Goal: Go to known website: Access a specific website the user already knows

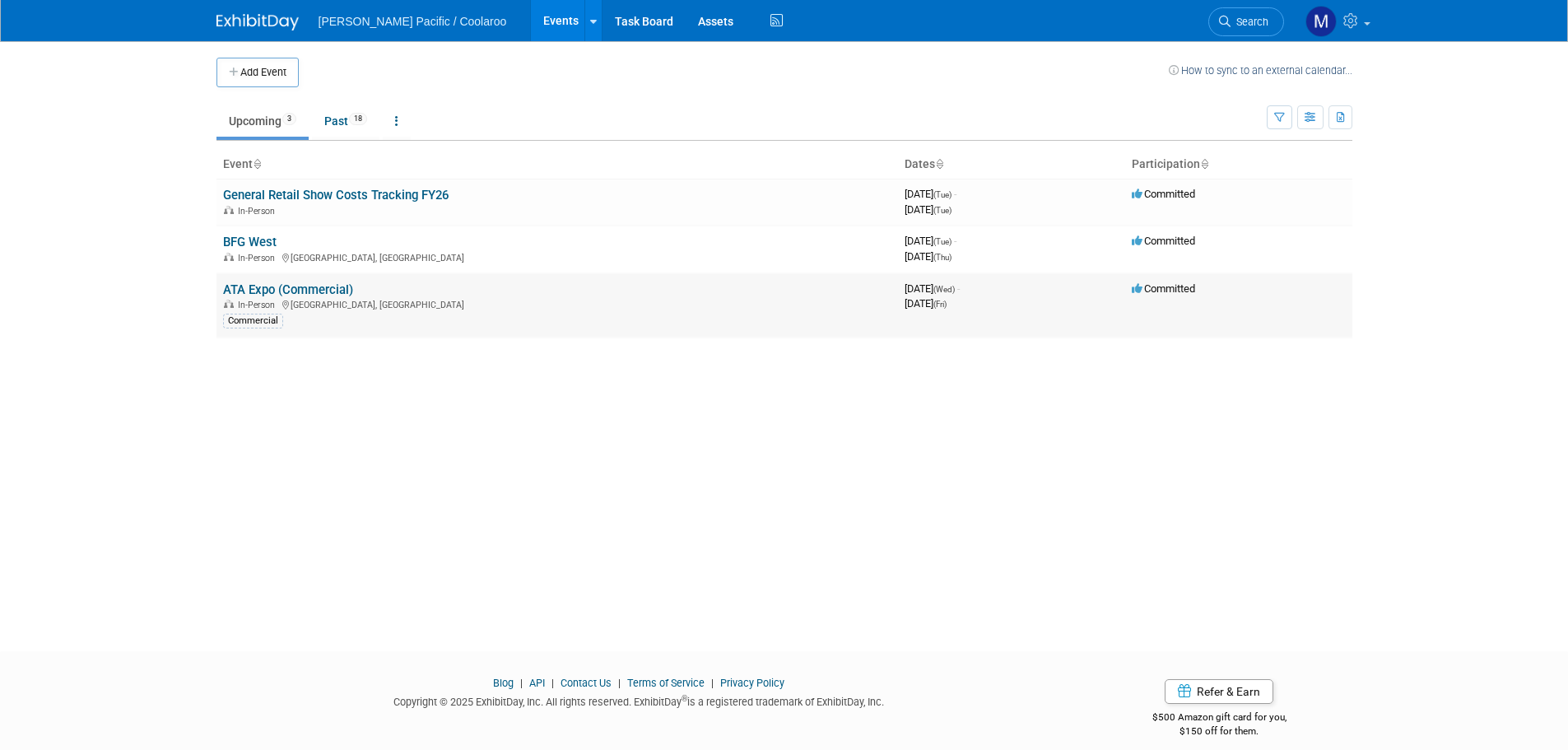
click at [318, 285] on link "ATA Expo (Commercial)" at bounding box center [288, 289] width 130 height 15
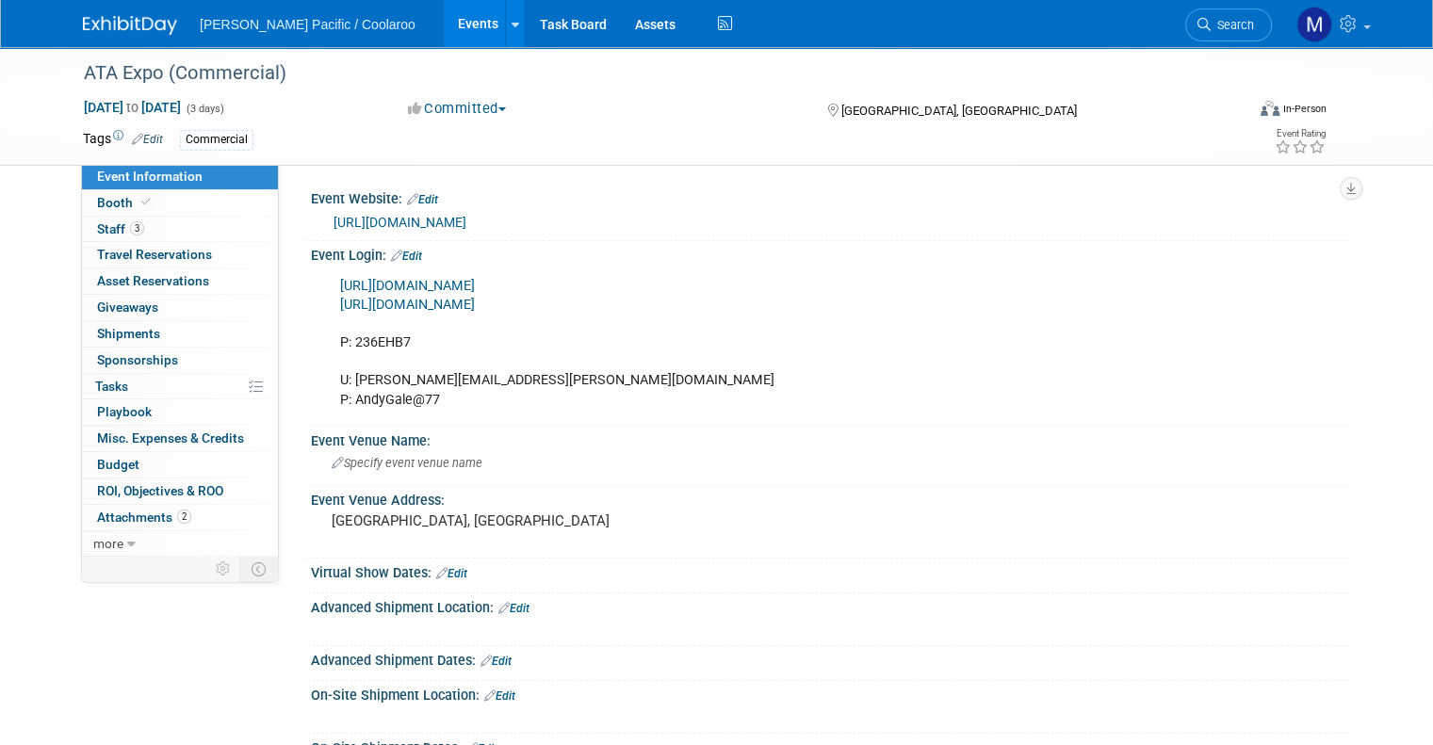
click at [475, 278] on link "[URL][DOMAIN_NAME]" at bounding box center [407, 286] width 135 height 16
click at [365, 334] on div "[URL][DOMAIN_NAME] [URL][DOMAIN_NAME] P: 236EHB7 U: [PERSON_NAME][EMAIL_ADDRESS…" at bounding box center [737, 344] width 821 height 152
copy div "236EHB7"
